Goal: Transaction & Acquisition: Purchase product/service

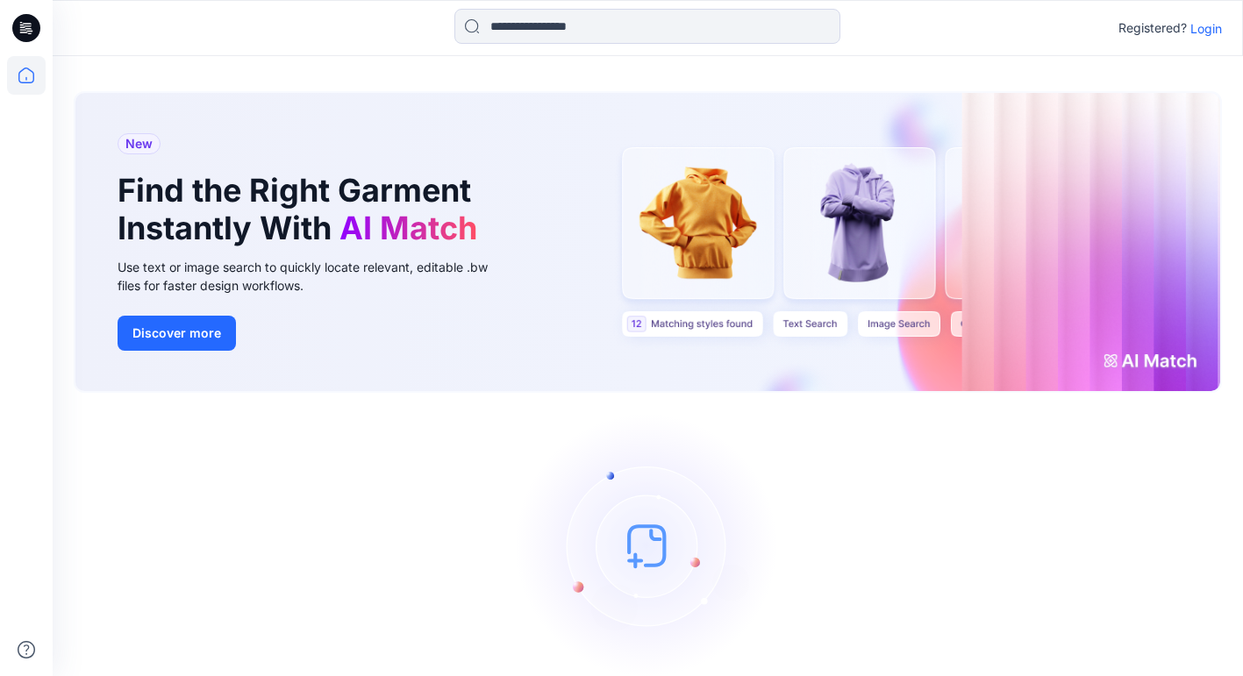
click at [1205, 29] on p "Login" at bounding box center [1206, 28] width 32 height 18
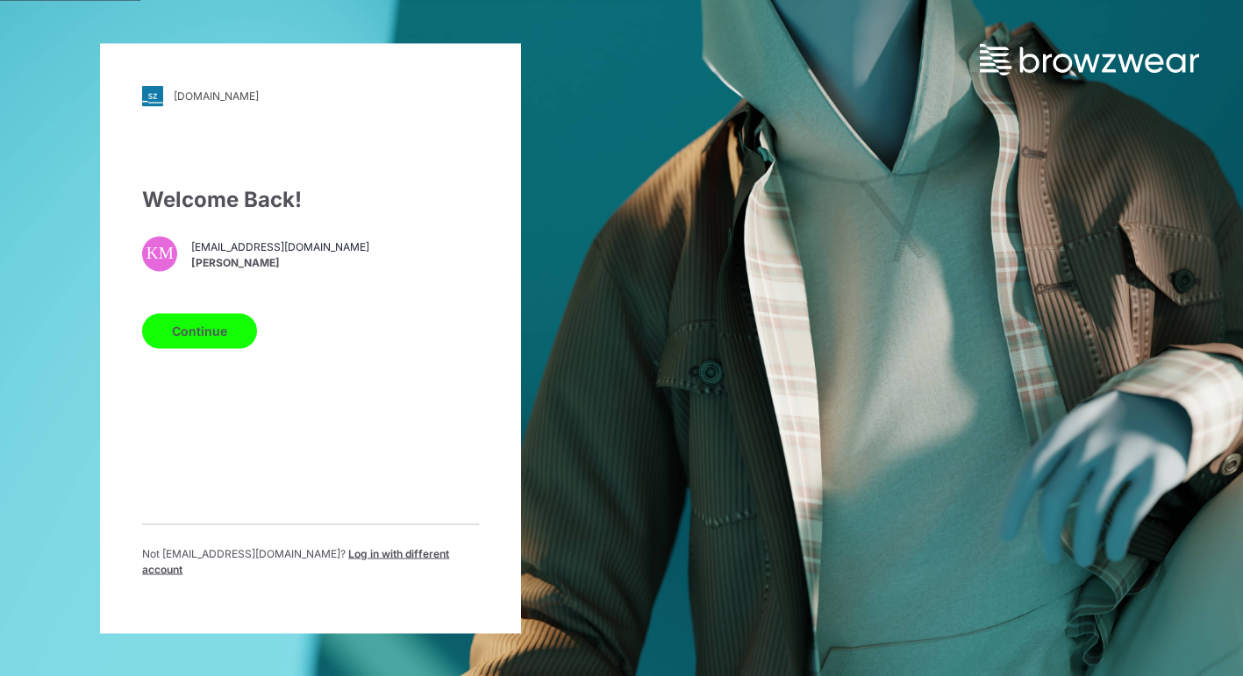
click at [193, 339] on button "Continue" at bounding box center [199, 330] width 115 height 35
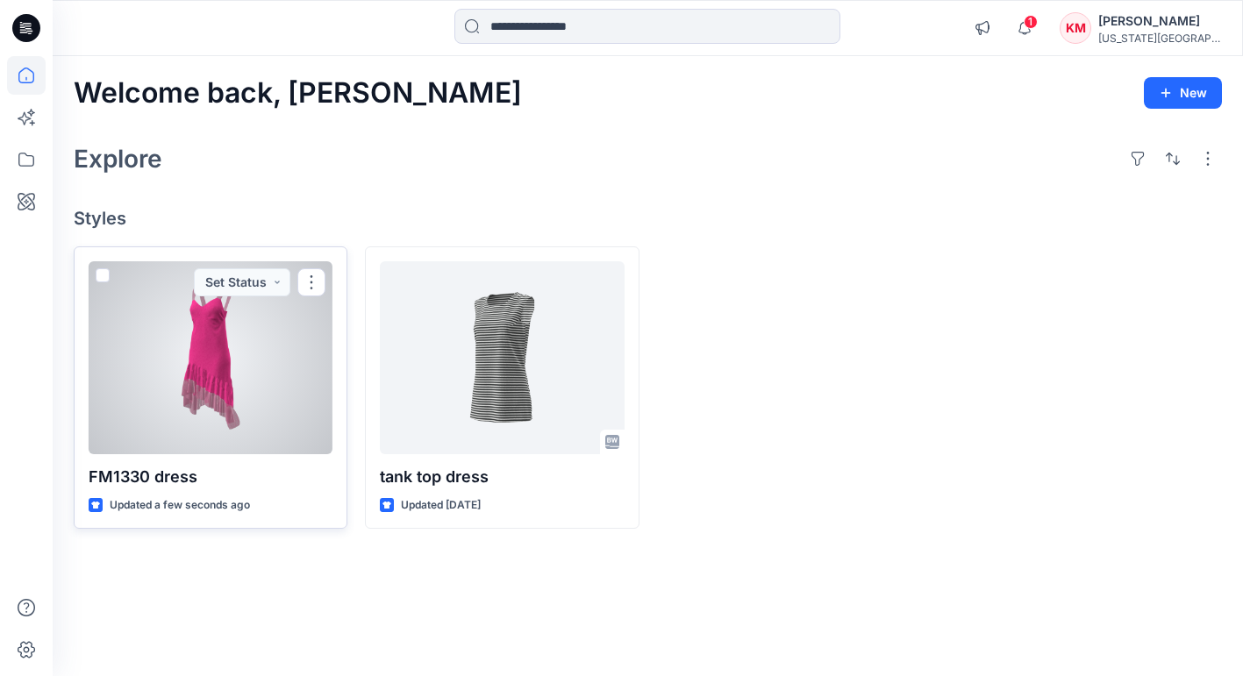
click at [246, 357] on div at bounding box center [211, 357] width 244 height 193
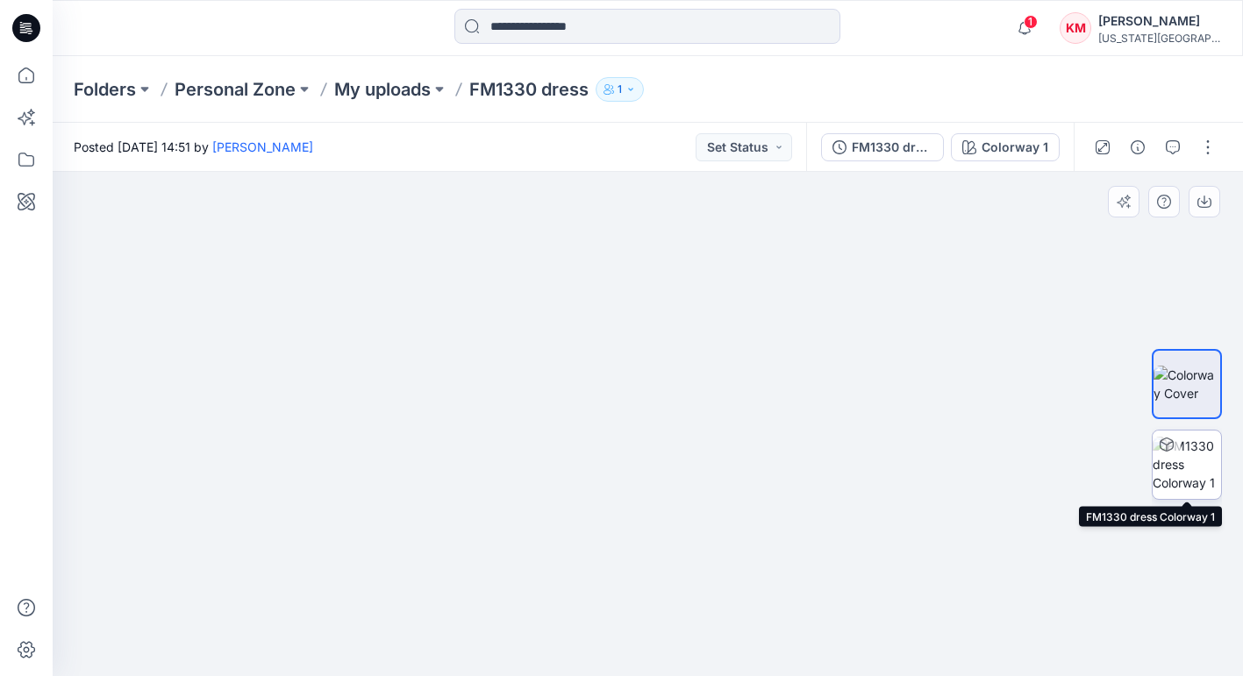
click at [1181, 467] on img at bounding box center [1187, 464] width 68 height 55
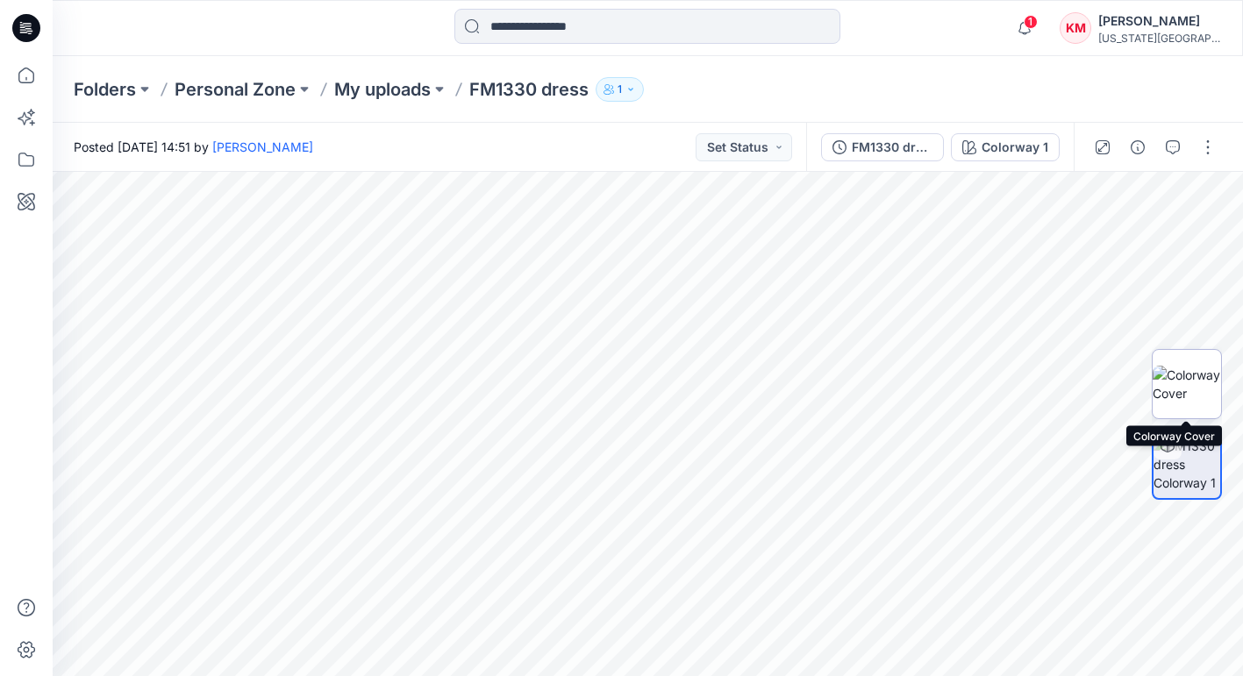
click at [1190, 388] on img at bounding box center [1187, 384] width 68 height 37
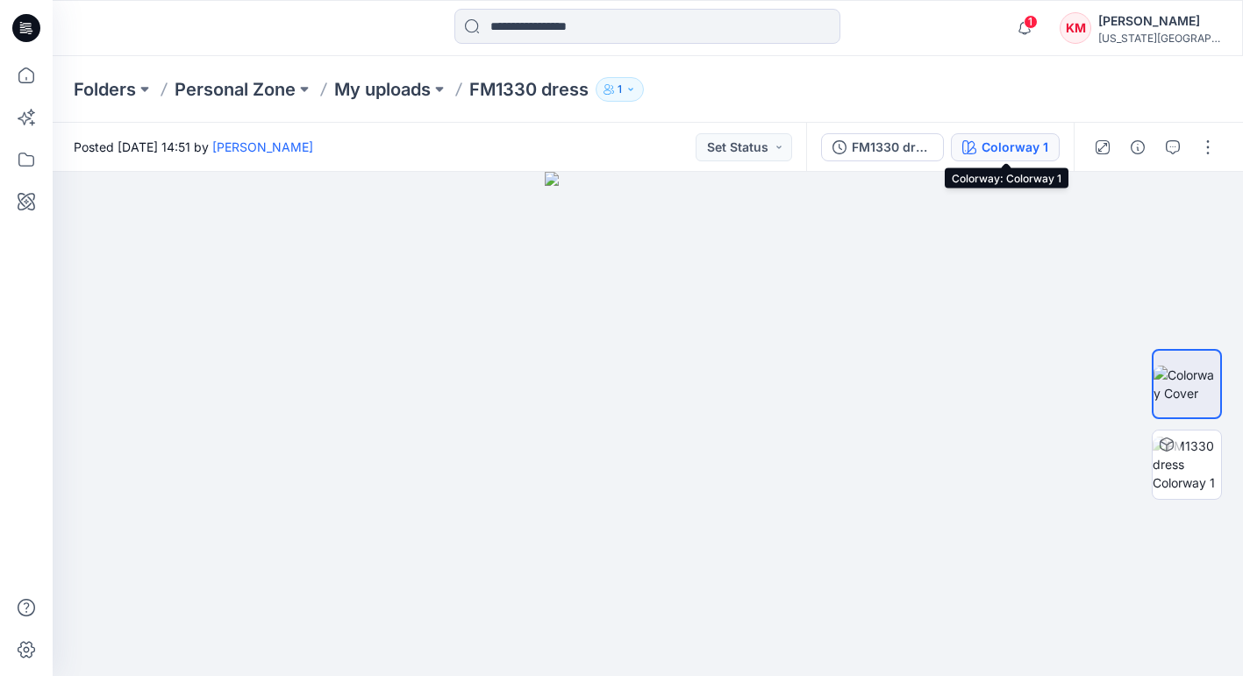
click at [990, 141] on div "Colorway 1" at bounding box center [1015, 147] width 67 height 19
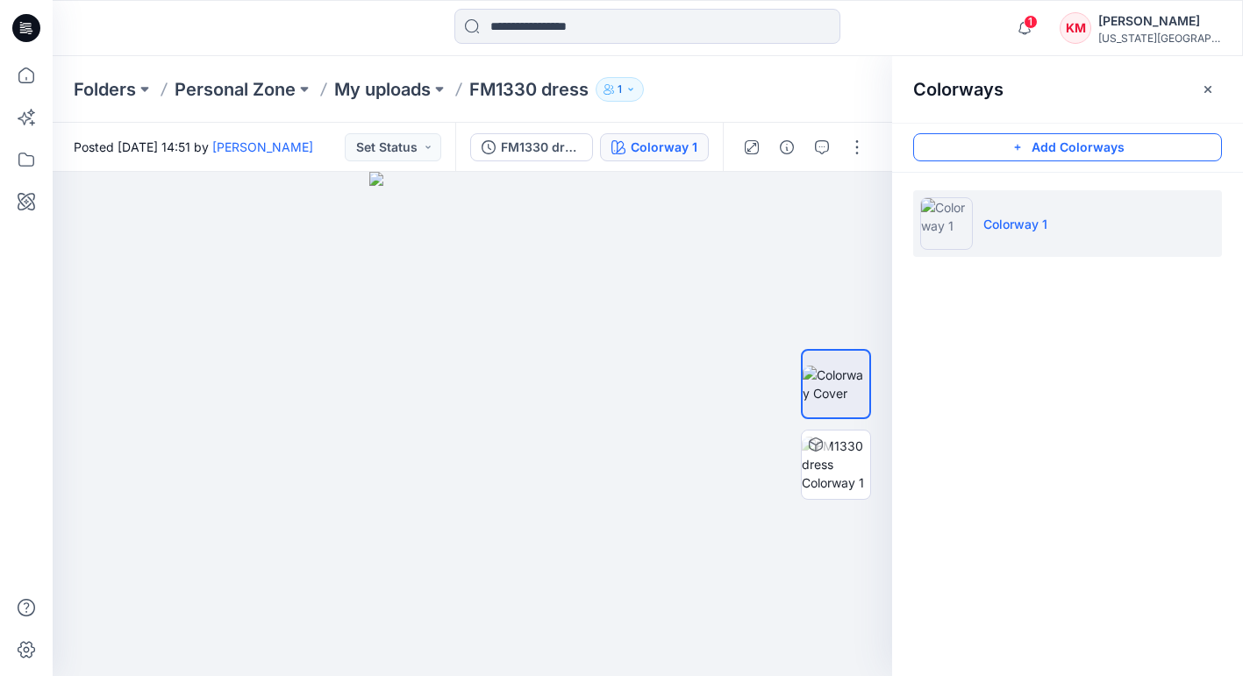
click at [1022, 141] on icon "button" at bounding box center [1018, 147] width 14 height 14
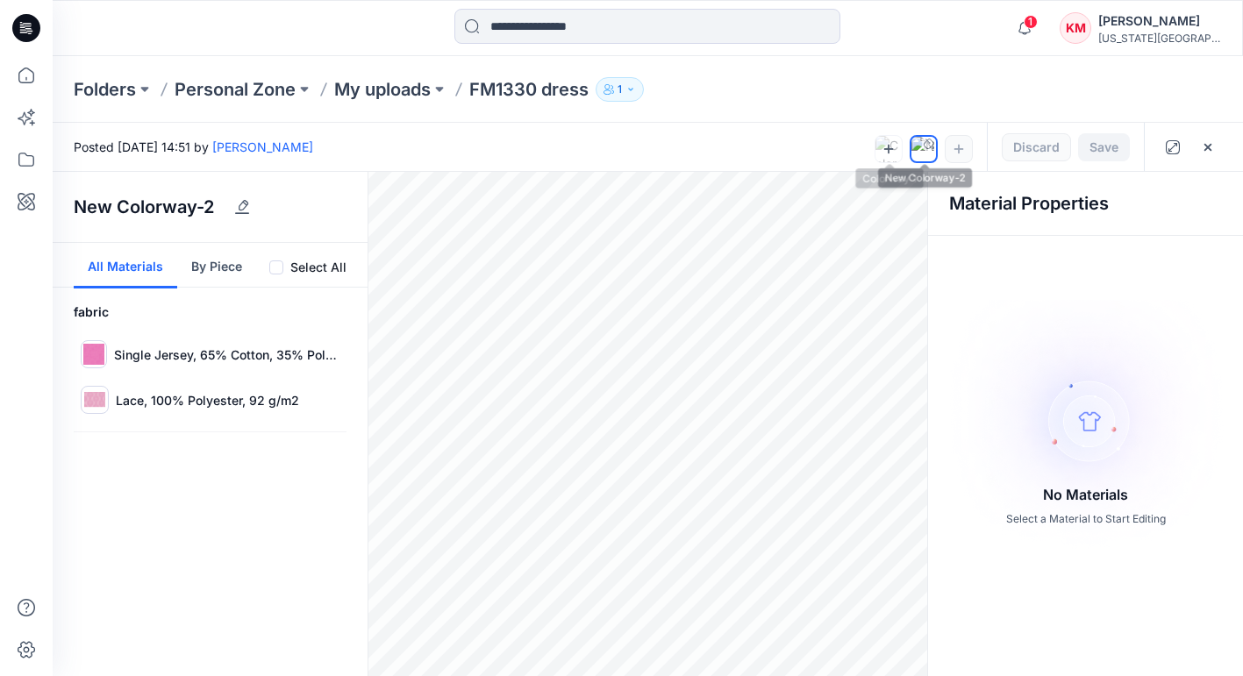
click at [896, 147] on div at bounding box center [888, 149] width 26 height 26
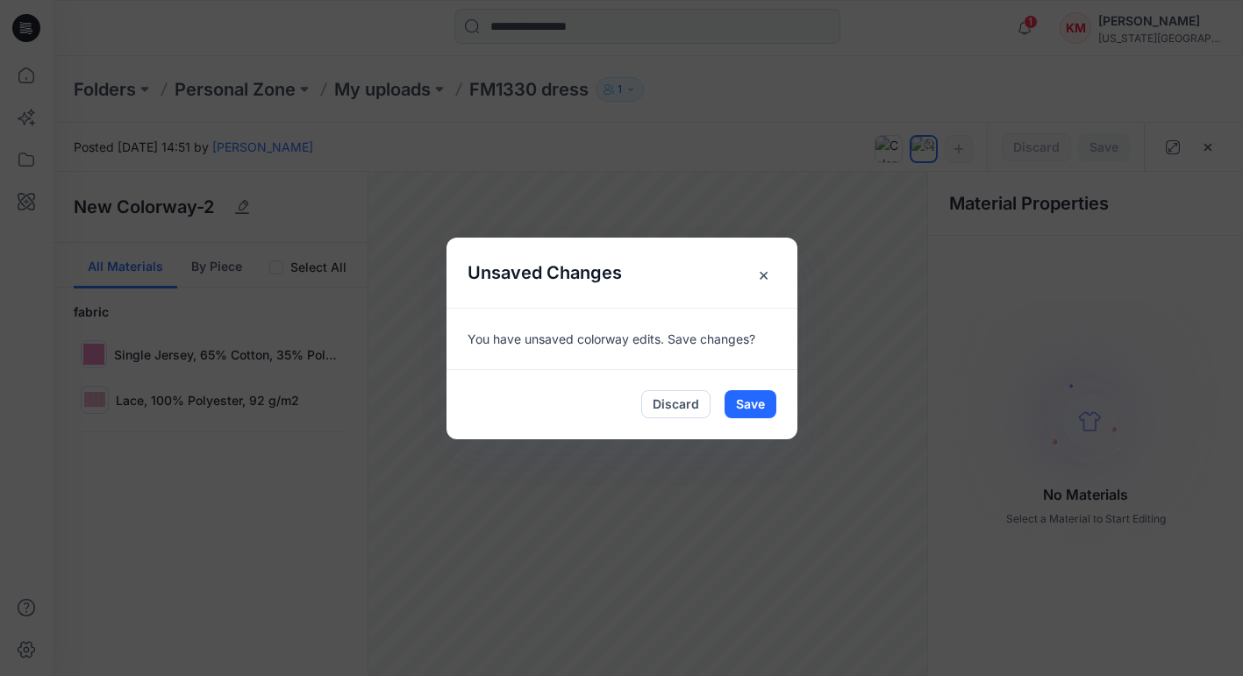
click at [765, 271] on span "×" at bounding box center [764, 275] width 32 height 32
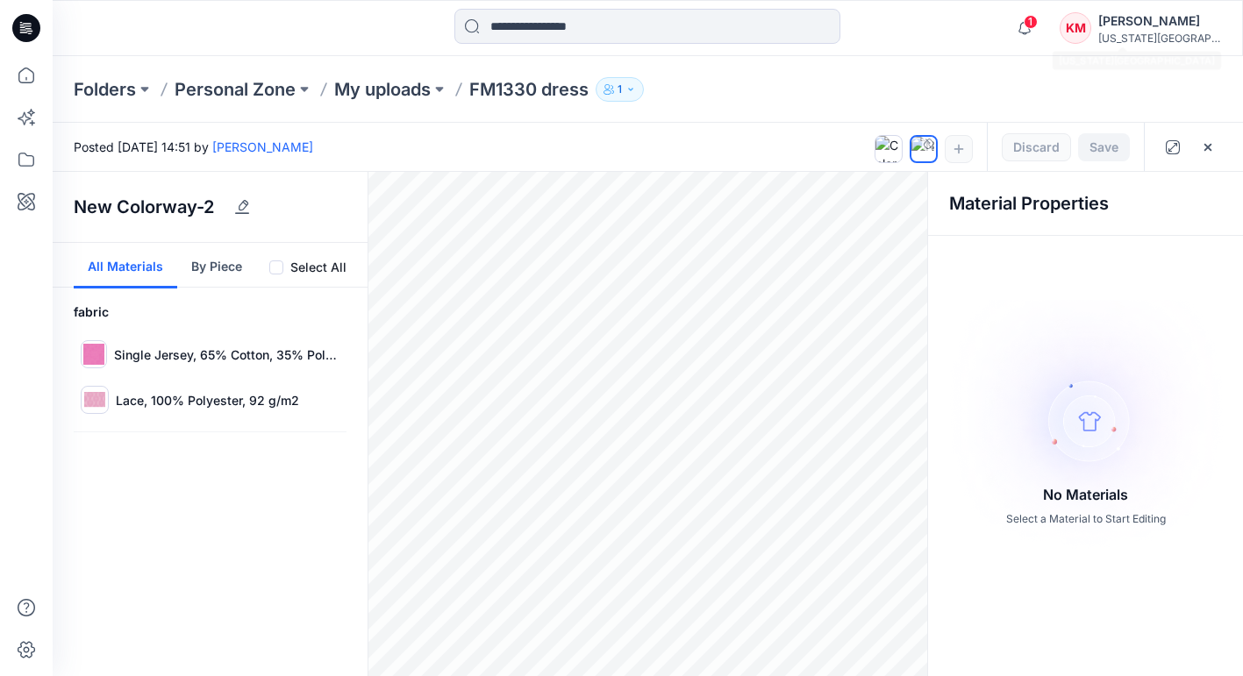
click at [1153, 27] on div "[PERSON_NAME]" at bounding box center [1159, 21] width 123 height 21
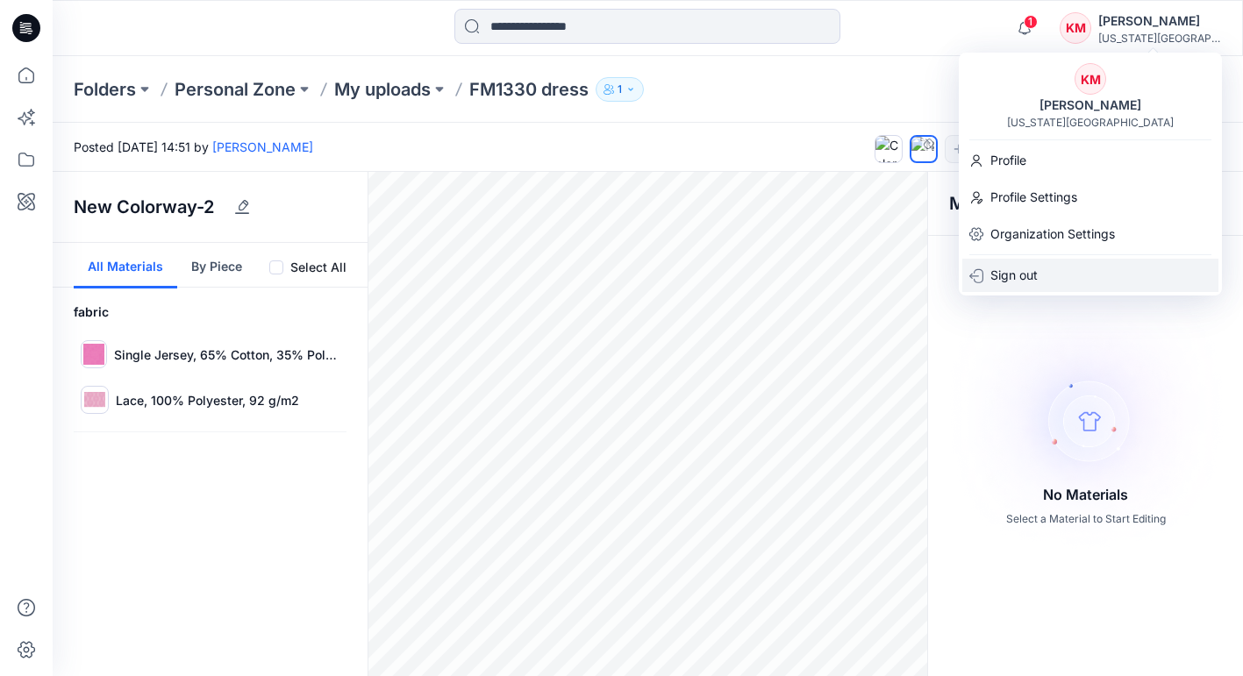
click at [1020, 264] on p "Sign out" at bounding box center [1013, 275] width 47 height 33
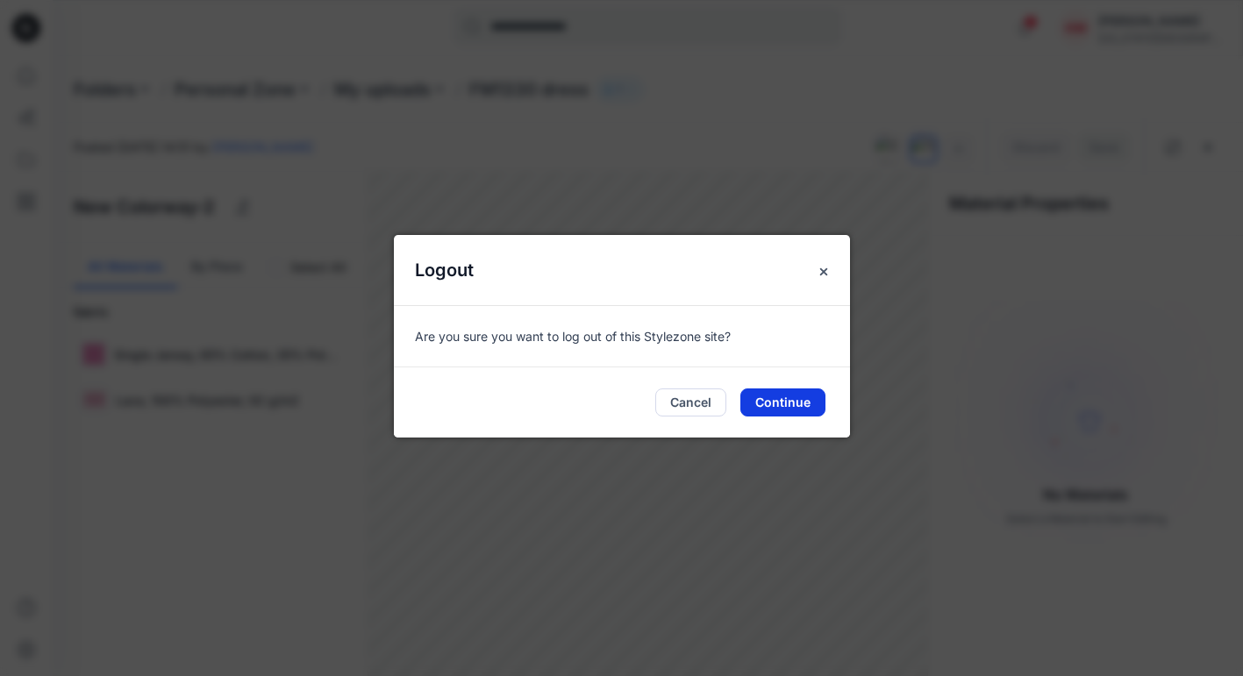
click at [793, 415] on button "Continue" at bounding box center [782, 403] width 85 height 28
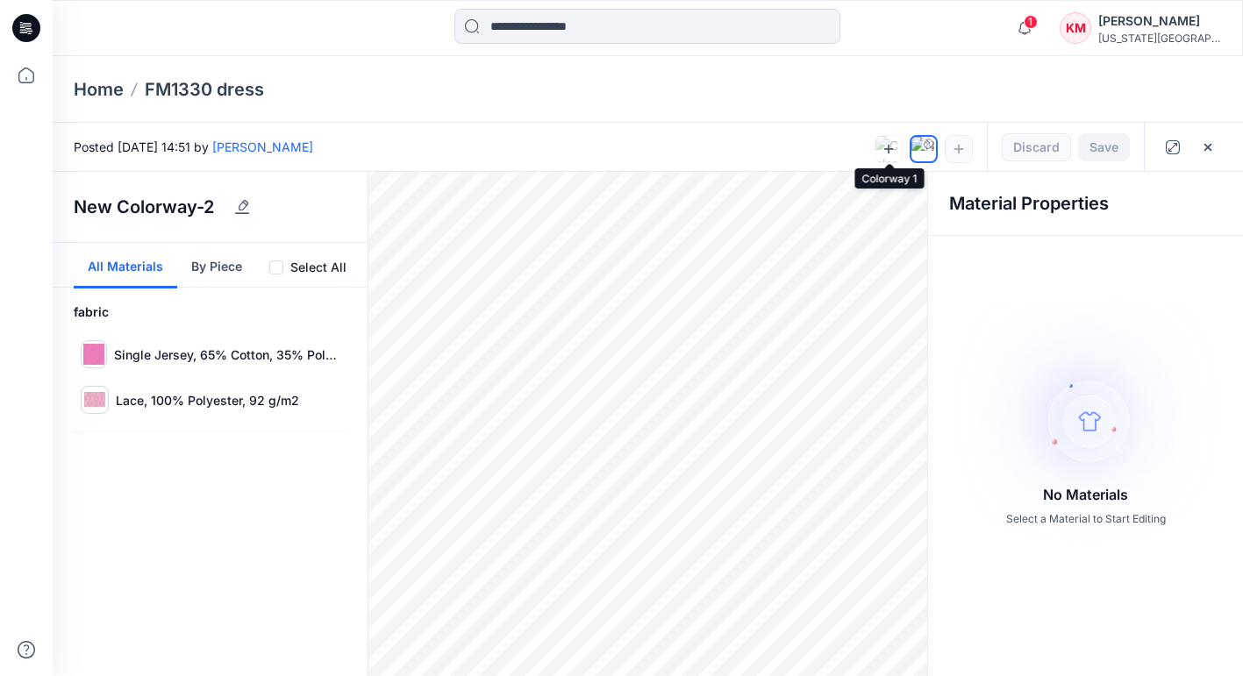
click at [890, 153] on icon at bounding box center [889, 149] width 14 height 14
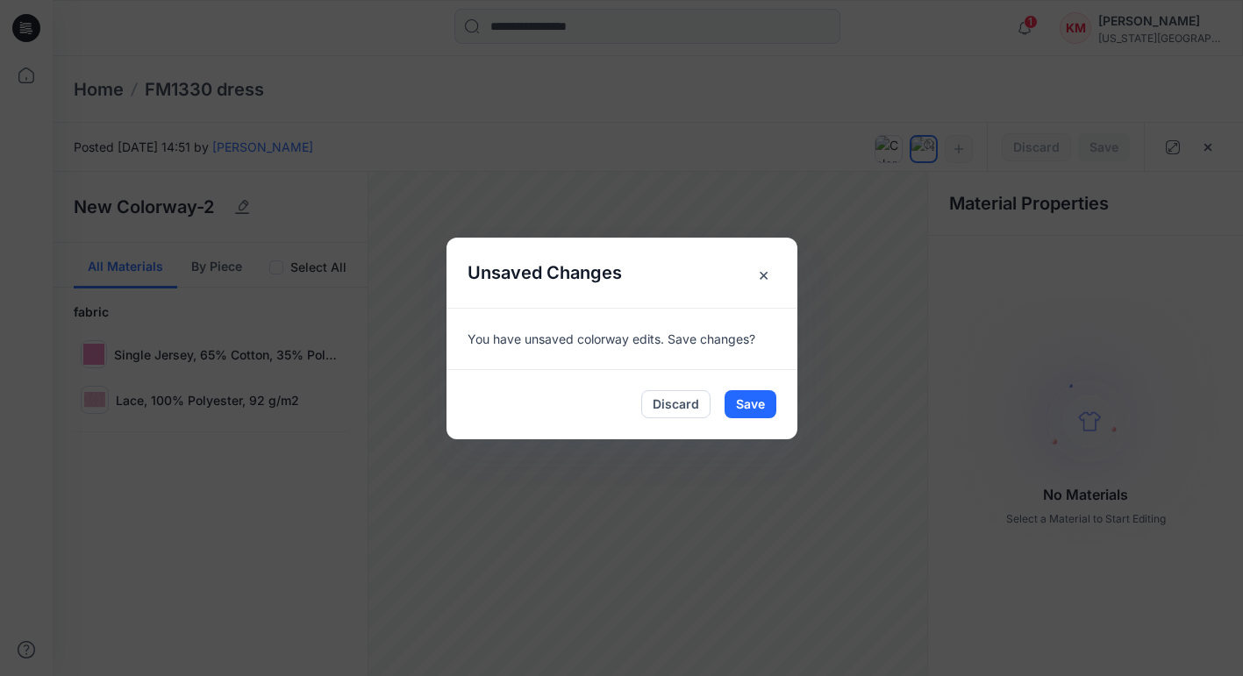
click at [764, 273] on span "×" at bounding box center [764, 275] width 32 height 32
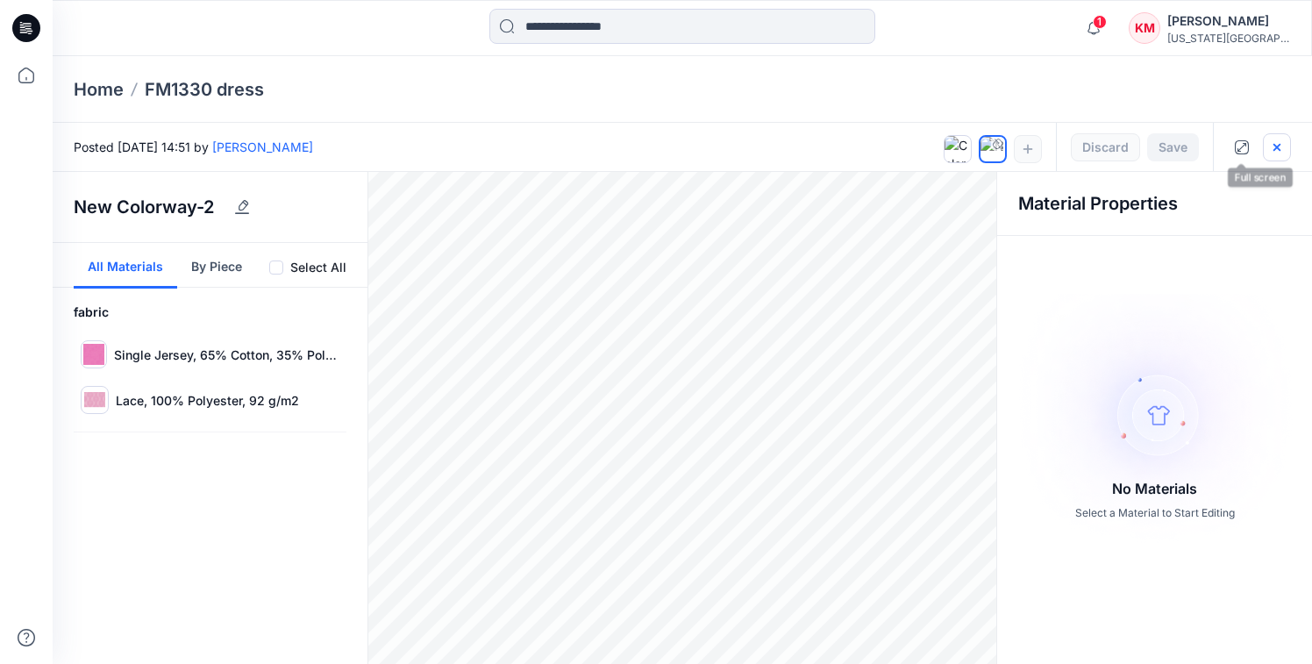
click at [1242, 142] on icon "button" at bounding box center [1277, 147] width 14 height 14
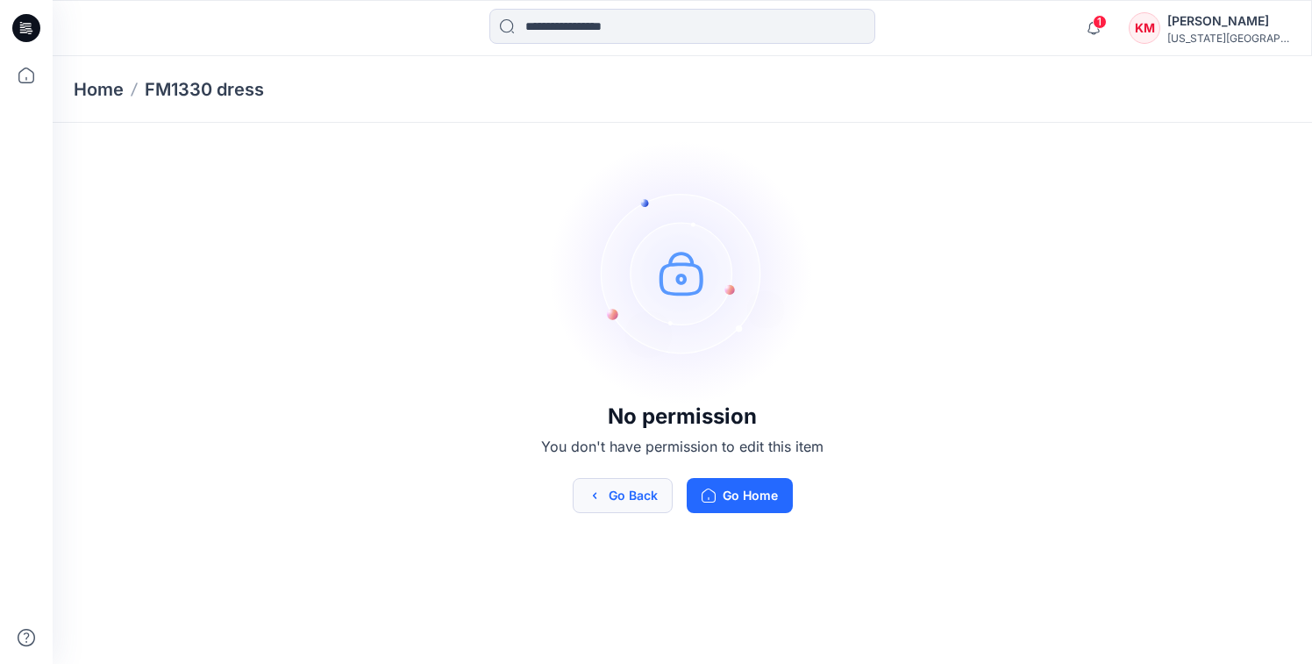
click at [596, 508] on button "Go Back" at bounding box center [623, 495] width 100 height 35
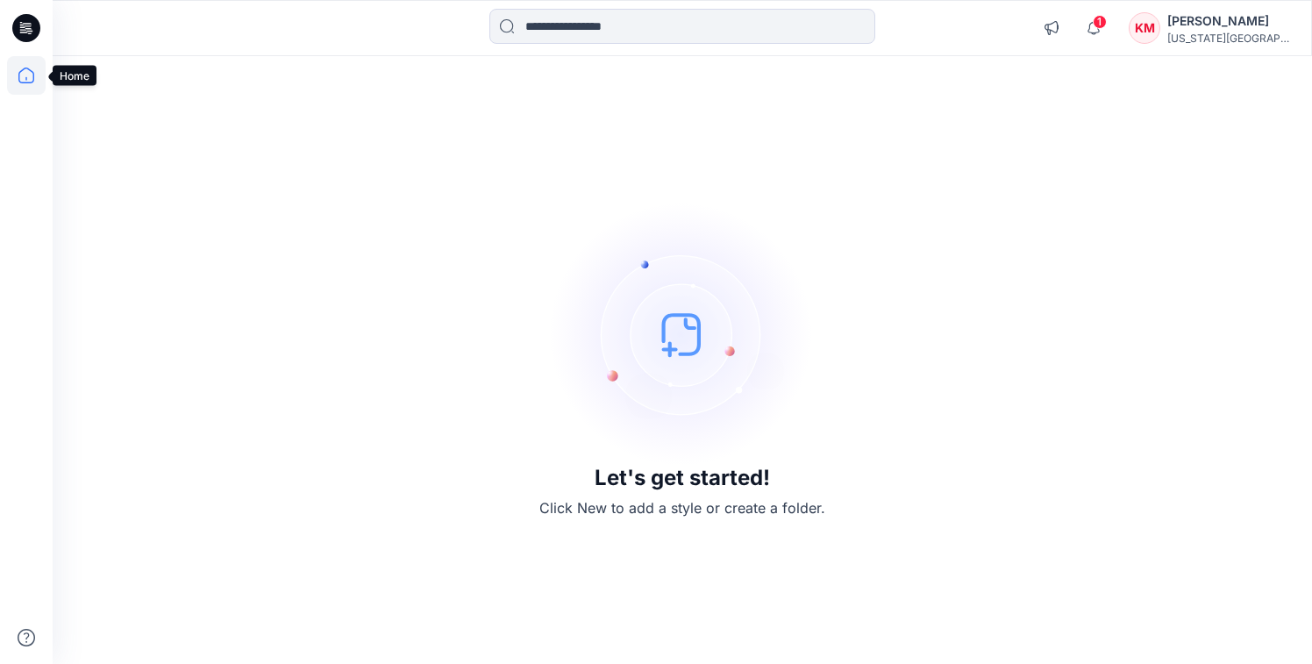
click at [38, 75] on icon at bounding box center [26, 75] width 39 height 39
click at [26, 28] on icon at bounding box center [28, 28] width 7 height 1
click at [1216, 34] on div "[US_STATE][GEOGRAPHIC_DATA]..." at bounding box center [1229, 38] width 123 height 13
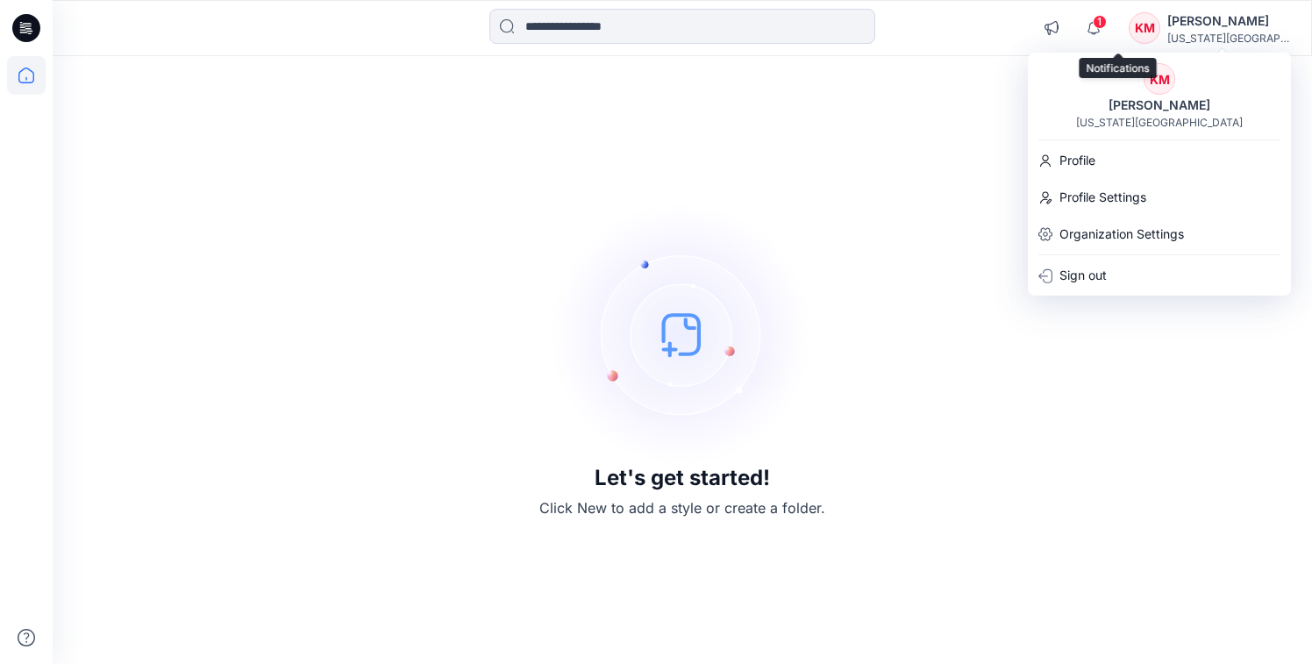
click at [1107, 25] on span "1" at bounding box center [1100, 22] width 14 height 14
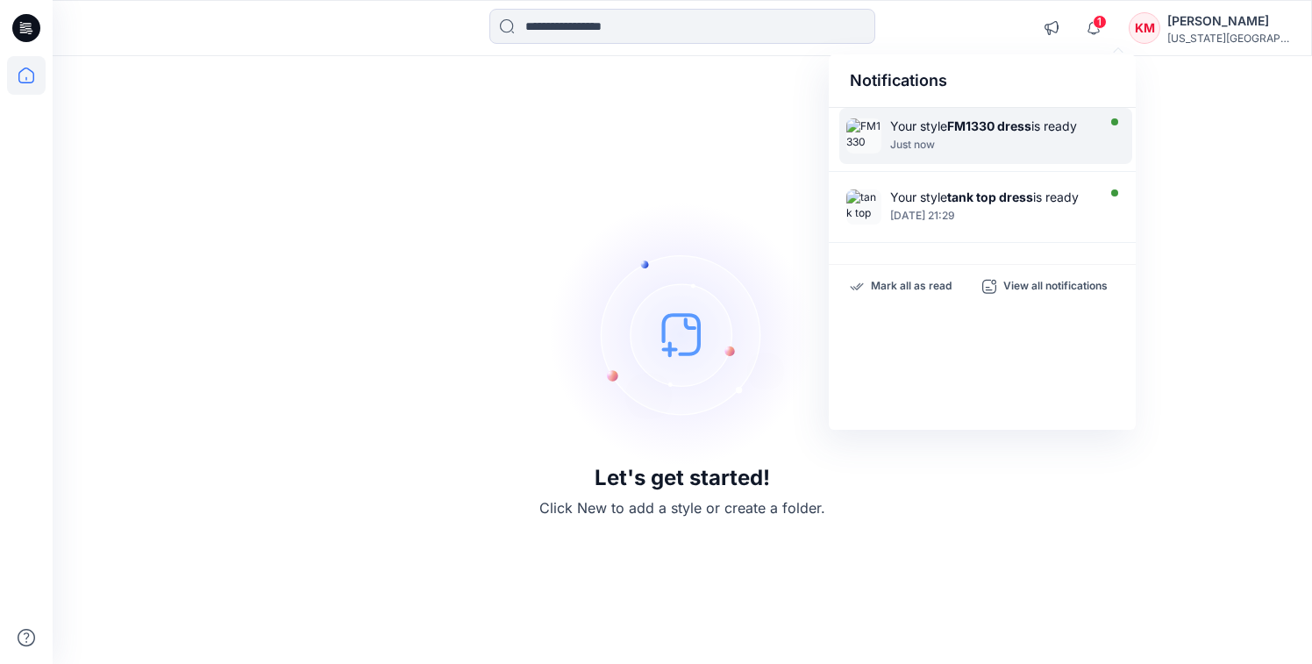
click at [988, 123] on strong "FM1330 dress" at bounding box center [989, 125] width 84 height 15
